Goal: Transaction & Acquisition: Purchase product/service

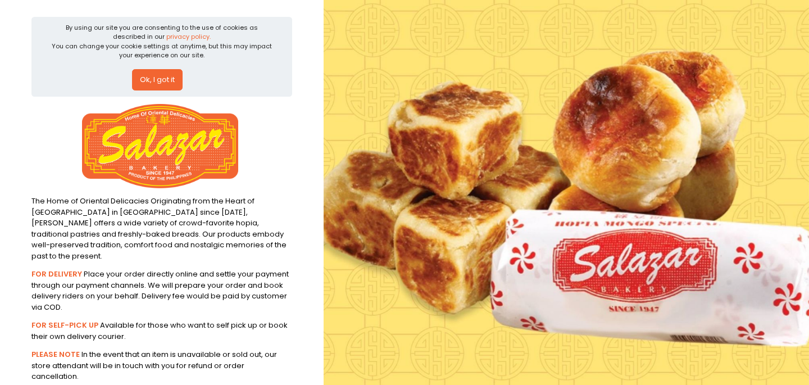
click at [168, 79] on button "Ok, I got it" at bounding box center [157, 79] width 51 height 21
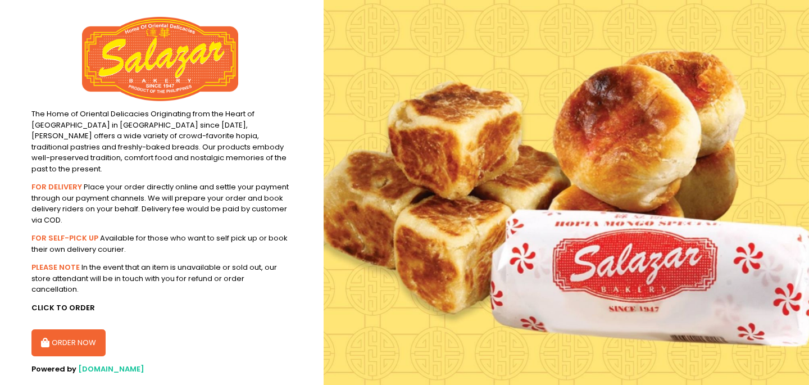
click at [74, 336] on button "ORDER NOW" at bounding box center [68, 342] width 74 height 27
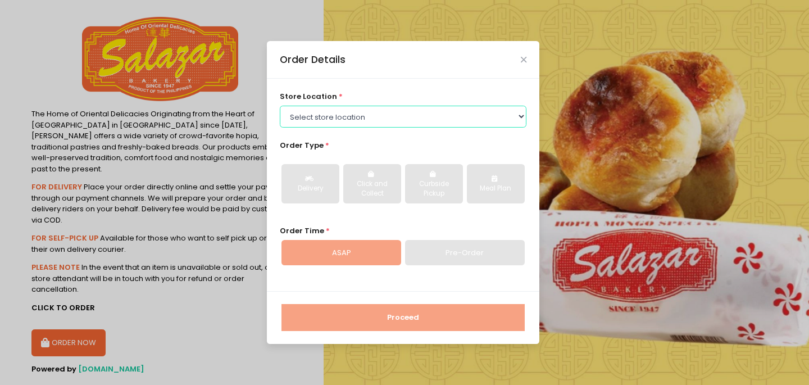
click at [420, 121] on select "Select store location [PERSON_NAME][GEOGRAPHIC_DATA] - [GEOGRAPHIC_DATA] [PERSO…" at bounding box center [403, 116] width 247 height 21
select select "614991c5c0144a0f30db12bd"
click at [280, 106] on select "Select store location [PERSON_NAME][GEOGRAPHIC_DATA] - [GEOGRAPHIC_DATA] [PERSO…" at bounding box center [403, 116] width 247 height 21
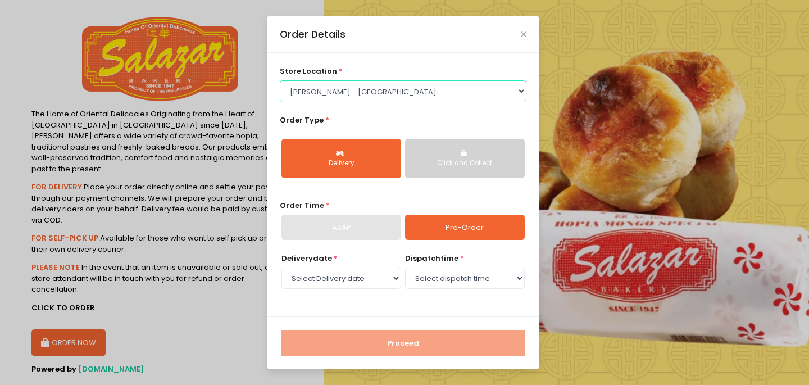
scroll to position [17, 0]
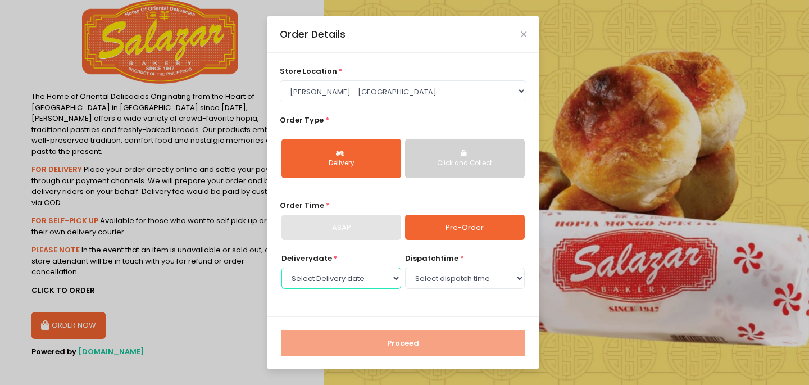
click at [393, 279] on select "Select Delivery date [DATE] [DATE]" at bounding box center [341, 277] width 120 height 21
select select "[DATE]"
click at [281, 267] on select "Select Delivery date [DATE] [DATE]" at bounding box center [341, 277] width 120 height 21
click at [495, 275] on select "Select dispatch time 10:00 AM - 10:30 AM 10:30 AM - 11:00 AM 11:00 AM - 11:30 A…" at bounding box center [465, 277] width 120 height 21
select select "10:30"
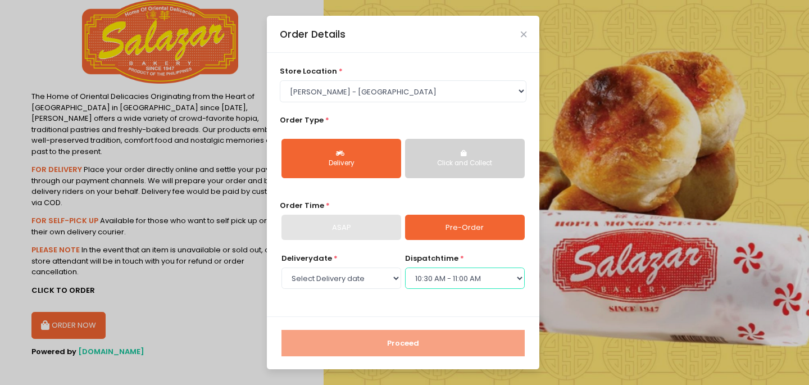
click at [405, 267] on select "Select dispatch time 10:00 AM - 10:30 AM 10:30 AM - 11:00 AM 11:00 AM - 11:30 A…" at bounding box center [465, 277] width 120 height 21
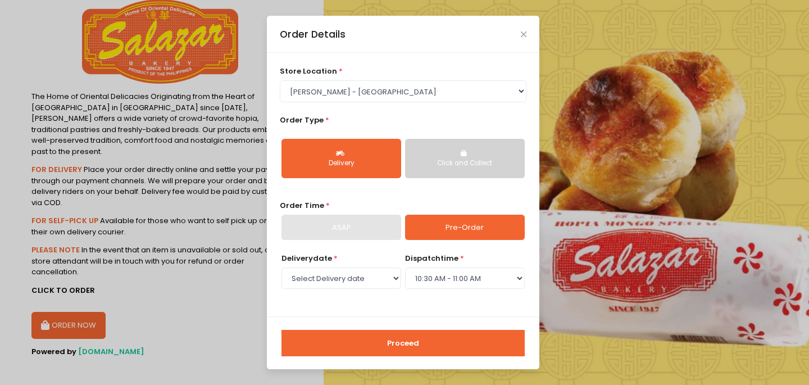
click at [419, 345] on button "Proceed" at bounding box center [402, 343] width 243 height 27
